Goal: Find specific page/section: Find specific page/section

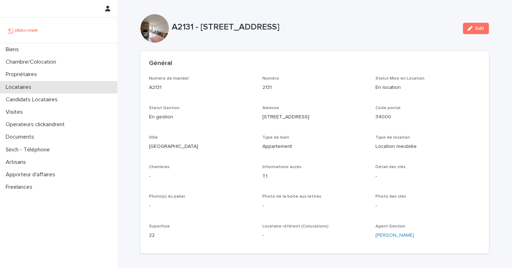
click at [33, 84] on p "Locataires" at bounding box center [20, 87] width 34 height 7
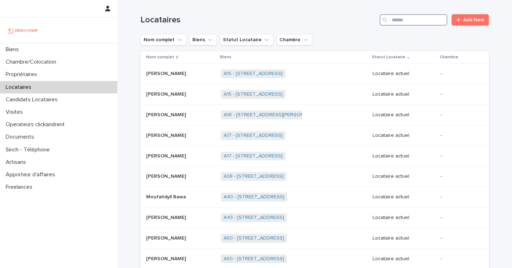
click at [397, 16] on input "Search" at bounding box center [414, 19] width 68 height 11
paste input "*******"
type input "*******"
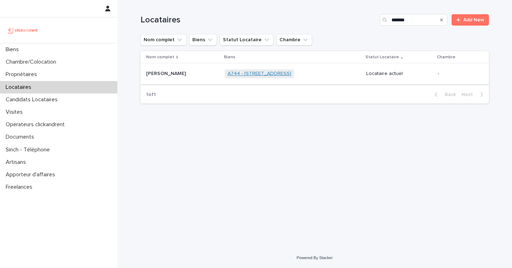
click at [259, 75] on link "A744 - [STREET_ADDRESS]" at bounding box center [259, 74] width 64 height 6
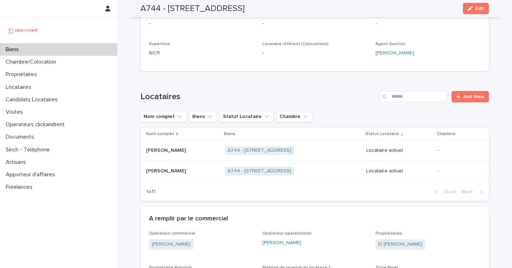
scroll to position [285, 0]
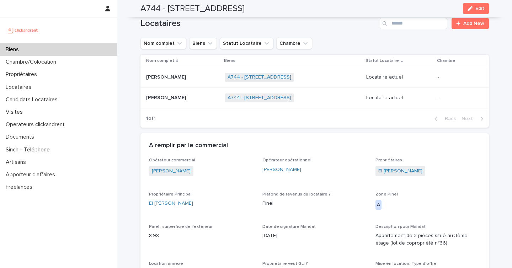
click at [202, 99] on td "[PERSON_NAME]" at bounding box center [180, 98] width 81 height 21
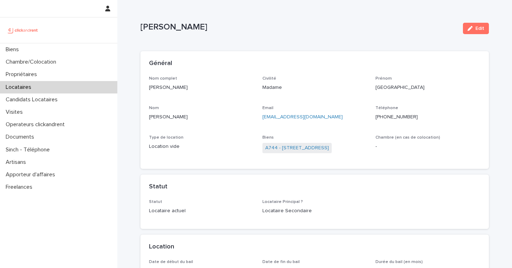
click at [399, 120] on p "[PHONE_NUMBER]" at bounding box center [427, 116] width 105 height 7
click at [399, 113] on p "[PHONE_NUMBER]" at bounding box center [427, 116] width 105 height 7
copy p "33660068668"
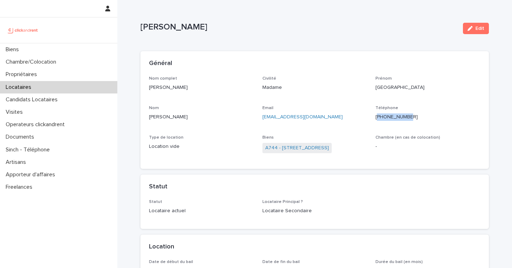
click at [60, 86] on div "Locataires" at bounding box center [58, 87] width 117 height 12
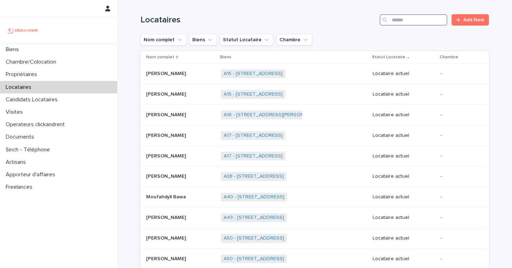
click at [407, 19] on input "Search" at bounding box center [414, 19] width 68 height 11
paste input "******"
type input "******"
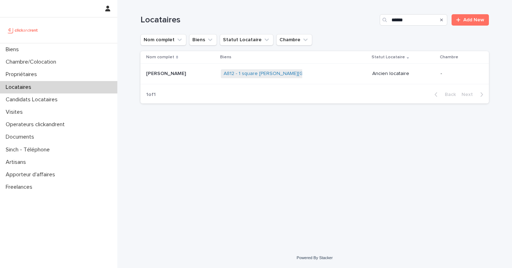
click at [205, 77] on div "[PERSON_NAME] [PERSON_NAME]" at bounding box center [180, 74] width 69 height 12
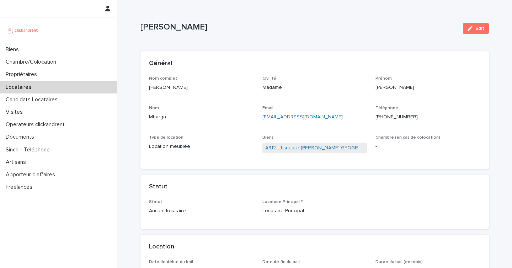
click at [324, 149] on link "A812 - 1 square [PERSON_NAME][GEOGRAPHIC_DATA], [GEOGRAPHIC_DATA]ecole 78210" at bounding box center [314, 147] width 99 height 7
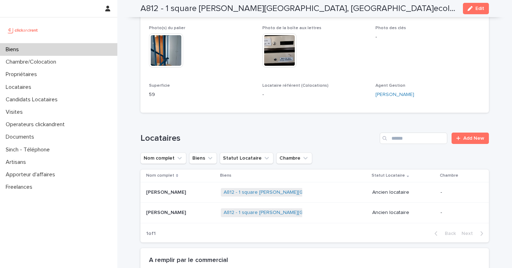
scroll to position [308, 0]
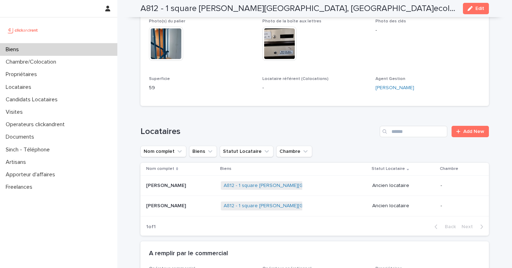
click at [202, 203] on p at bounding box center [180, 206] width 69 height 6
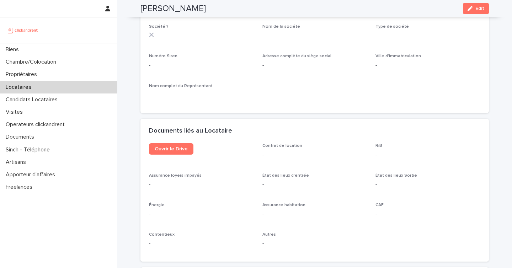
scroll to position [670, 0]
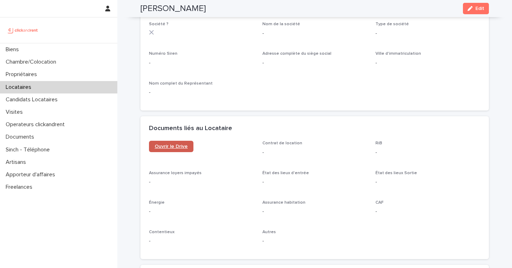
click at [176, 146] on span "Ouvrir le Drive" at bounding box center [171, 146] width 33 height 5
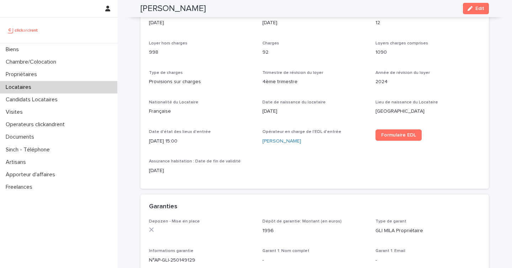
scroll to position [253, 0]
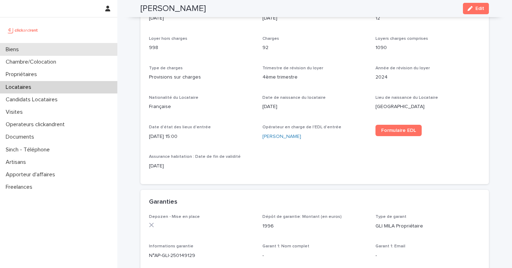
click at [64, 51] on div "Biens" at bounding box center [58, 49] width 117 height 12
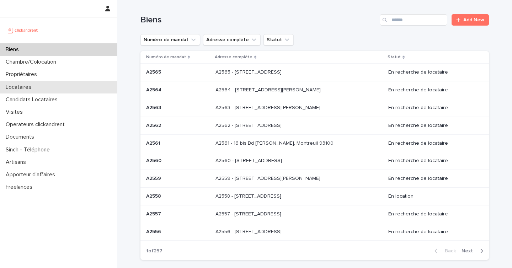
click at [58, 86] on div "Locataires" at bounding box center [58, 87] width 117 height 12
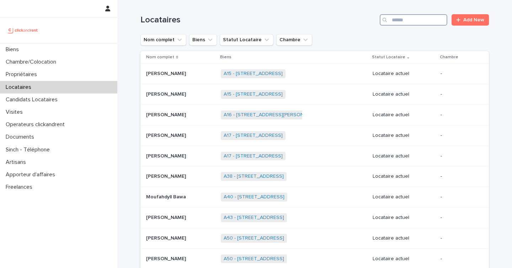
click at [412, 21] on input "Search" at bounding box center [414, 19] width 68 height 11
paste input "*******"
type input "*******"
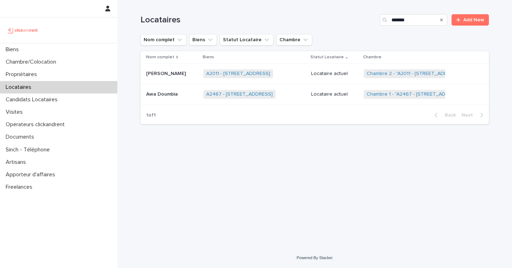
click at [197, 98] on div "Awa Doumbia Awa Doumbia" at bounding box center [172, 94] width 52 height 12
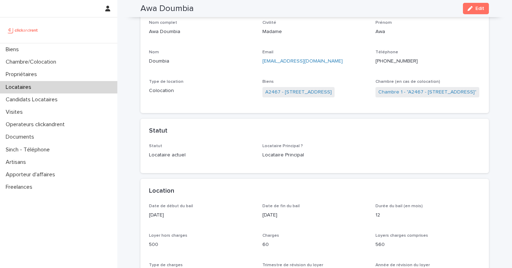
scroll to position [53, 0]
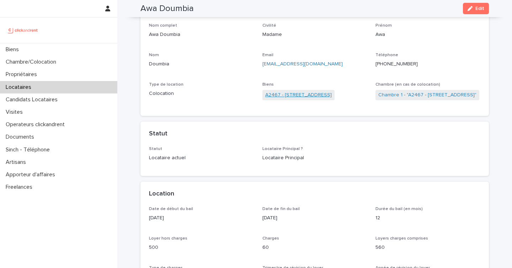
click at [316, 96] on link "A2467 - [STREET_ADDRESS]" at bounding box center [298, 94] width 66 height 7
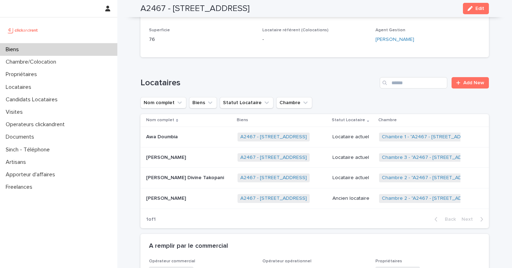
scroll to position [315, 0]
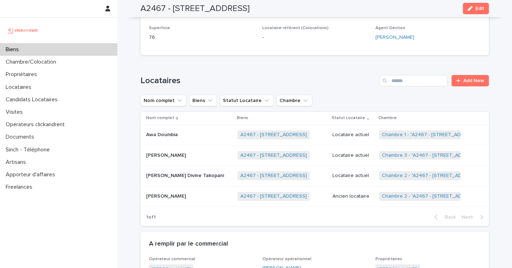
click at [245, 208] on div "1 of 1 Back Next" at bounding box center [314, 217] width 348 height 18
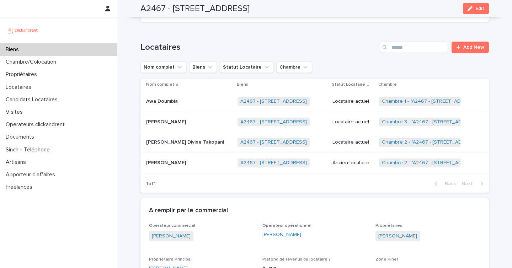
scroll to position [349, 0]
